Goal: Information Seeking & Learning: Learn about a topic

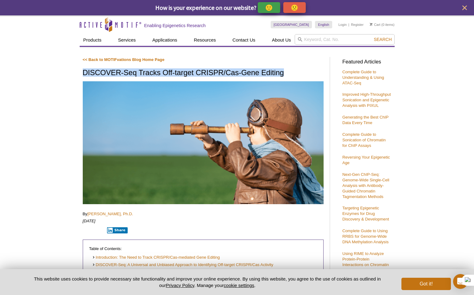
drag, startPoint x: 285, startPoint y: 73, endPoint x: 78, endPoint y: 69, distance: 206.9
click at [122, 63] on icon at bounding box center [123, 62] width 2 height 2
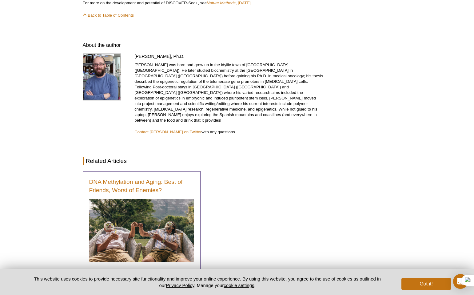
scroll to position [927, 0]
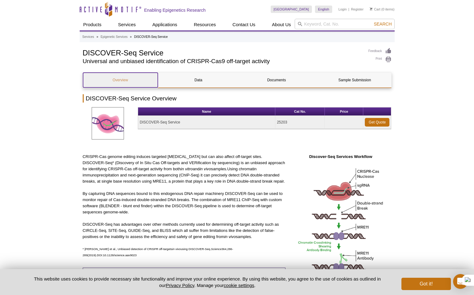
click at [125, 79] on link "Overview" at bounding box center [120, 80] width 75 height 15
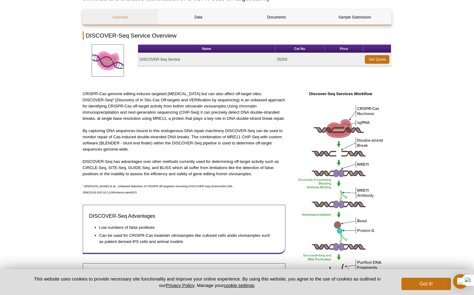
scroll to position [59, 0]
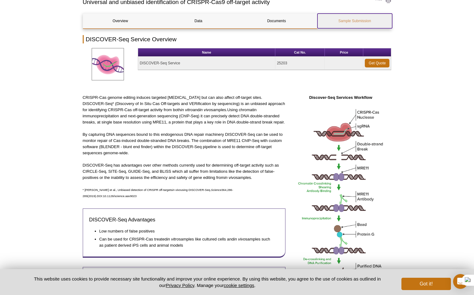
click at [350, 22] on link "Sample Submission" at bounding box center [355, 21] width 75 height 15
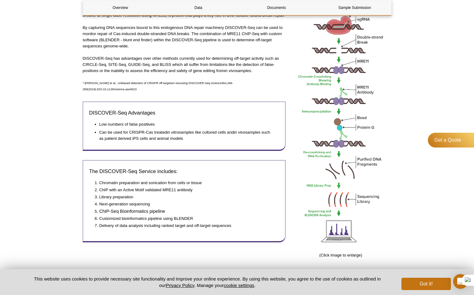
scroll to position [171, 0]
